Goal: Find contact information: Find contact information

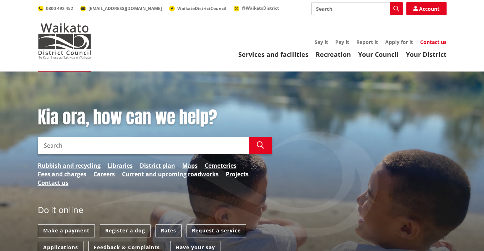
drag, startPoint x: 428, startPoint y: 45, endPoint x: 432, endPoint y: 44, distance: 3.7
click at [429, 45] on div "Services and facilities Recreation Your Council Your District Say it Pay it Rep…" at bounding box center [276, 48] width 341 height 19
click at [432, 44] on link "Contact us" at bounding box center [434, 42] width 26 height 7
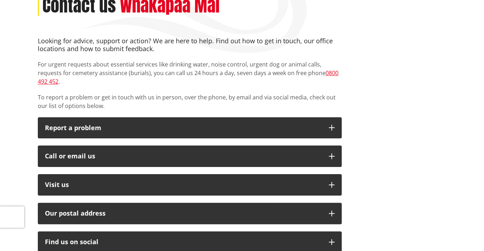
scroll to position [179, 0]
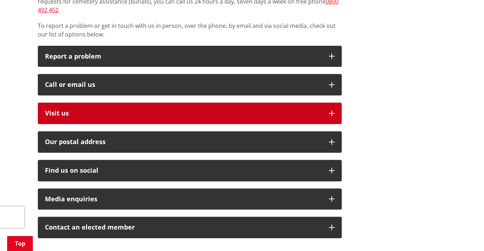
click at [66, 110] on p "Visit us" at bounding box center [183, 113] width 277 height 7
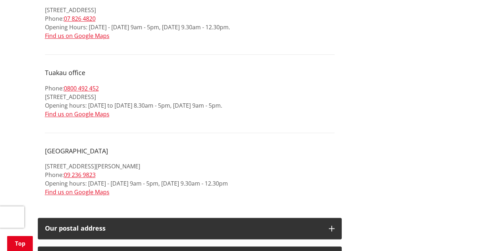
scroll to position [857, 0]
